Goal: Information Seeking & Learning: Learn about a topic

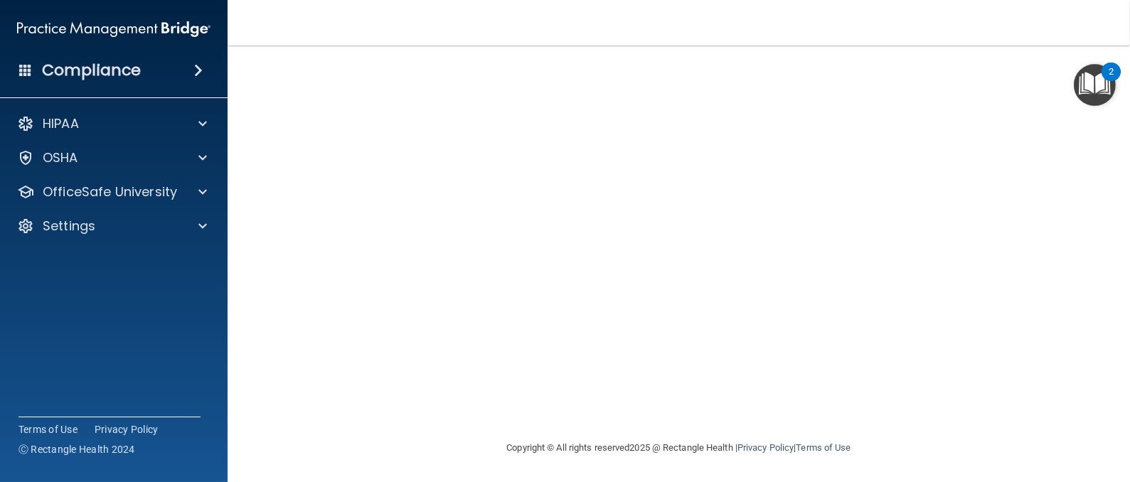
scroll to position [53, 0]
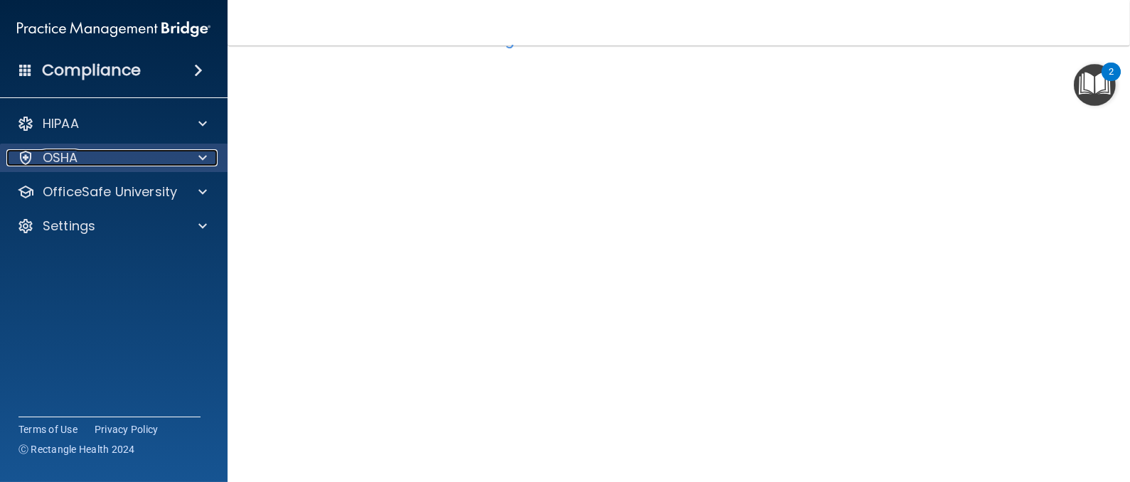
click at [203, 159] on span at bounding box center [202, 157] width 9 height 17
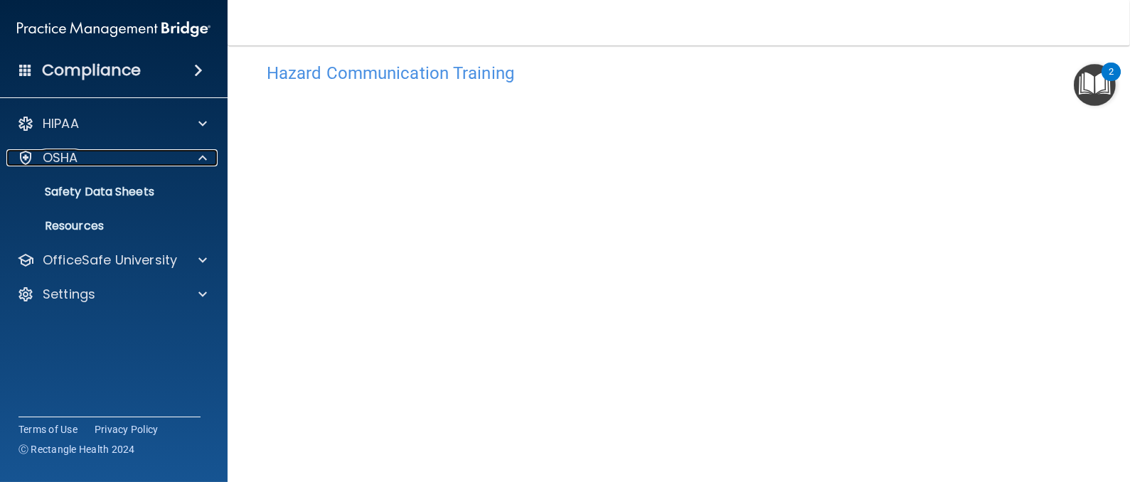
scroll to position [0, 0]
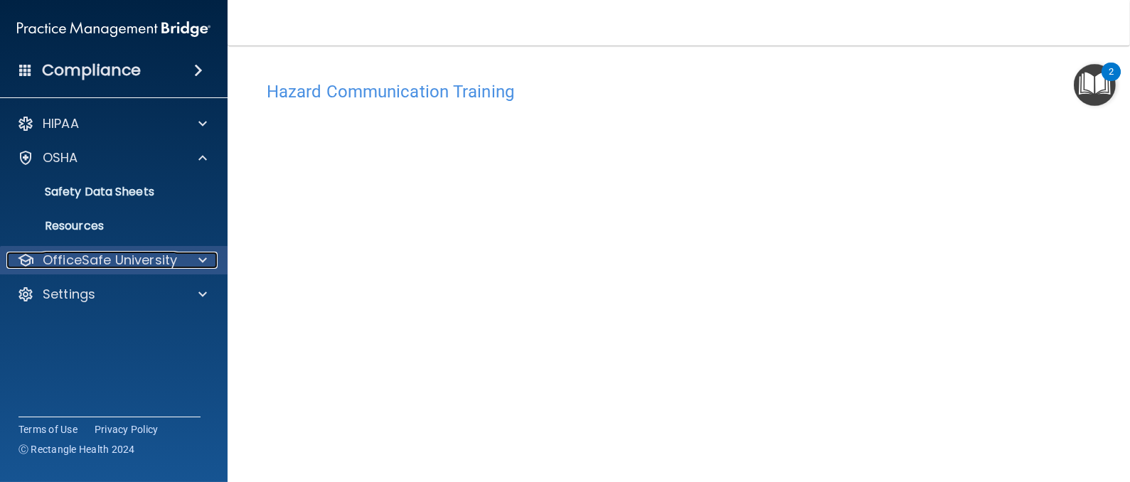
click at [102, 258] on p "OfficeSafe University" at bounding box center [110, 260] width 134 height 17
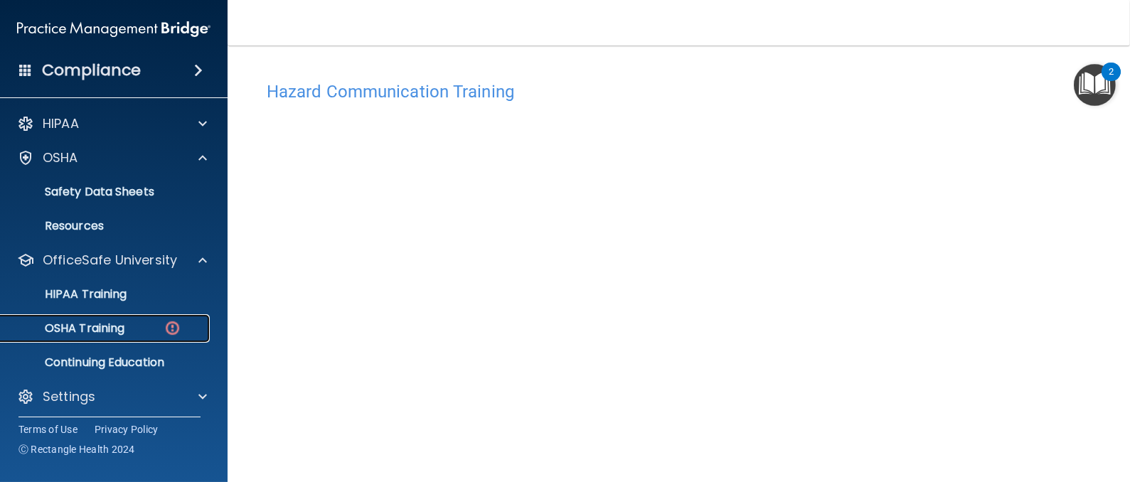
click at [120, 327] on p "OSHA Training" at bounding box center [66, 328] width 115 height 14
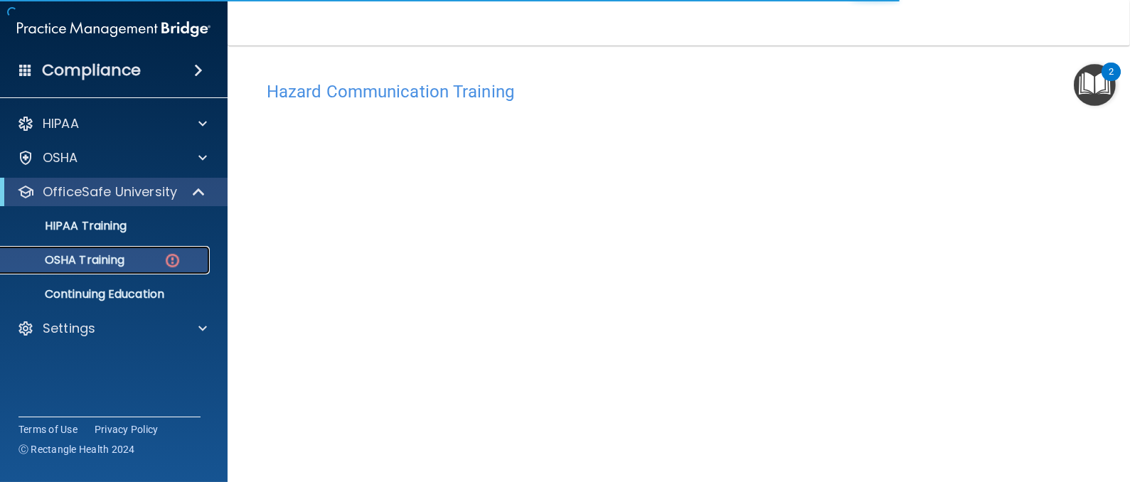
click at [143, 267] on div "OSHA Training" at bounding box center [106, 260] width 194 height 14
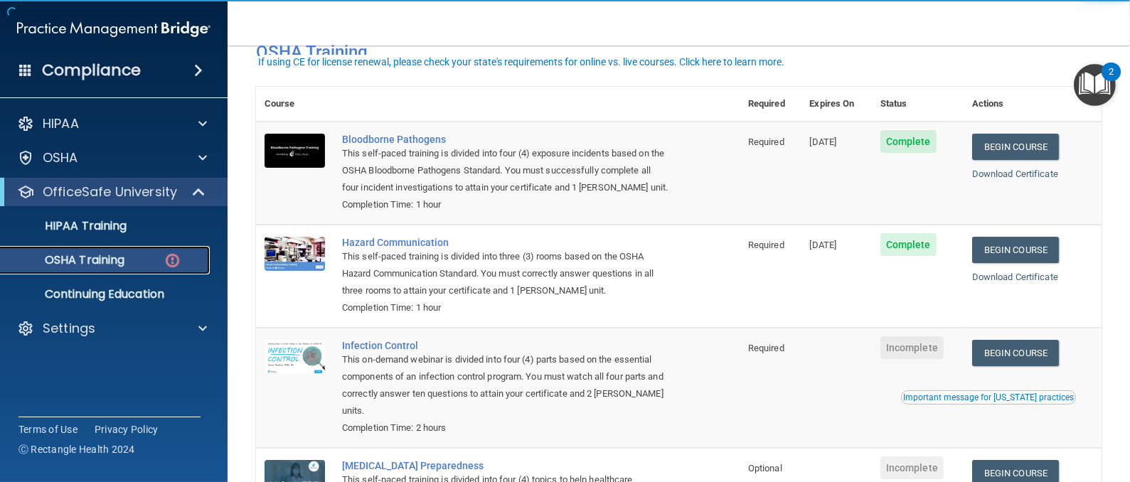
scroll to position [107, 0]
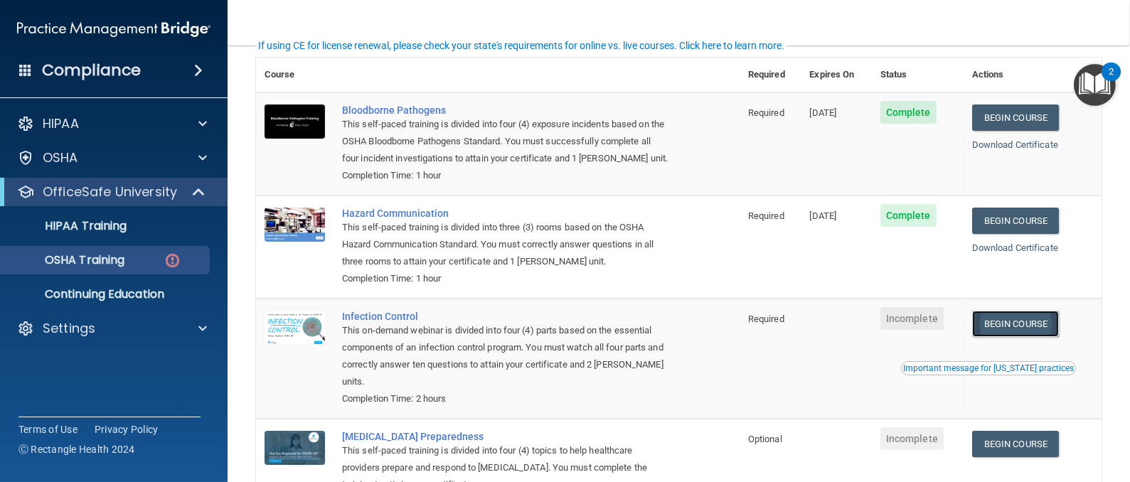
click at [987, 322] on link "Begin Course" at bounding box center [1015, 324] width 87 height 26
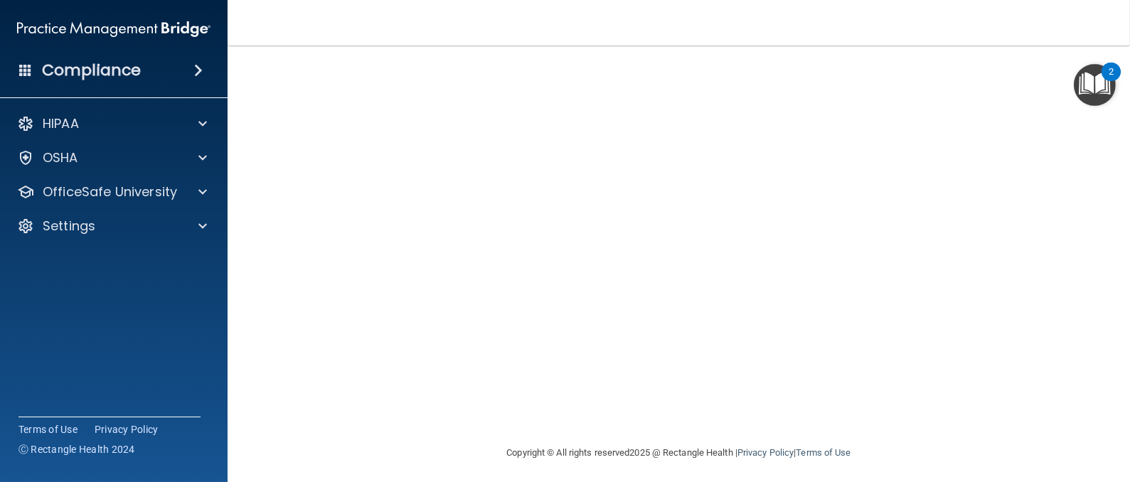
scroll to position [127, 0]
